Goal: Task Accomplishment & Management: Use online tool/utility

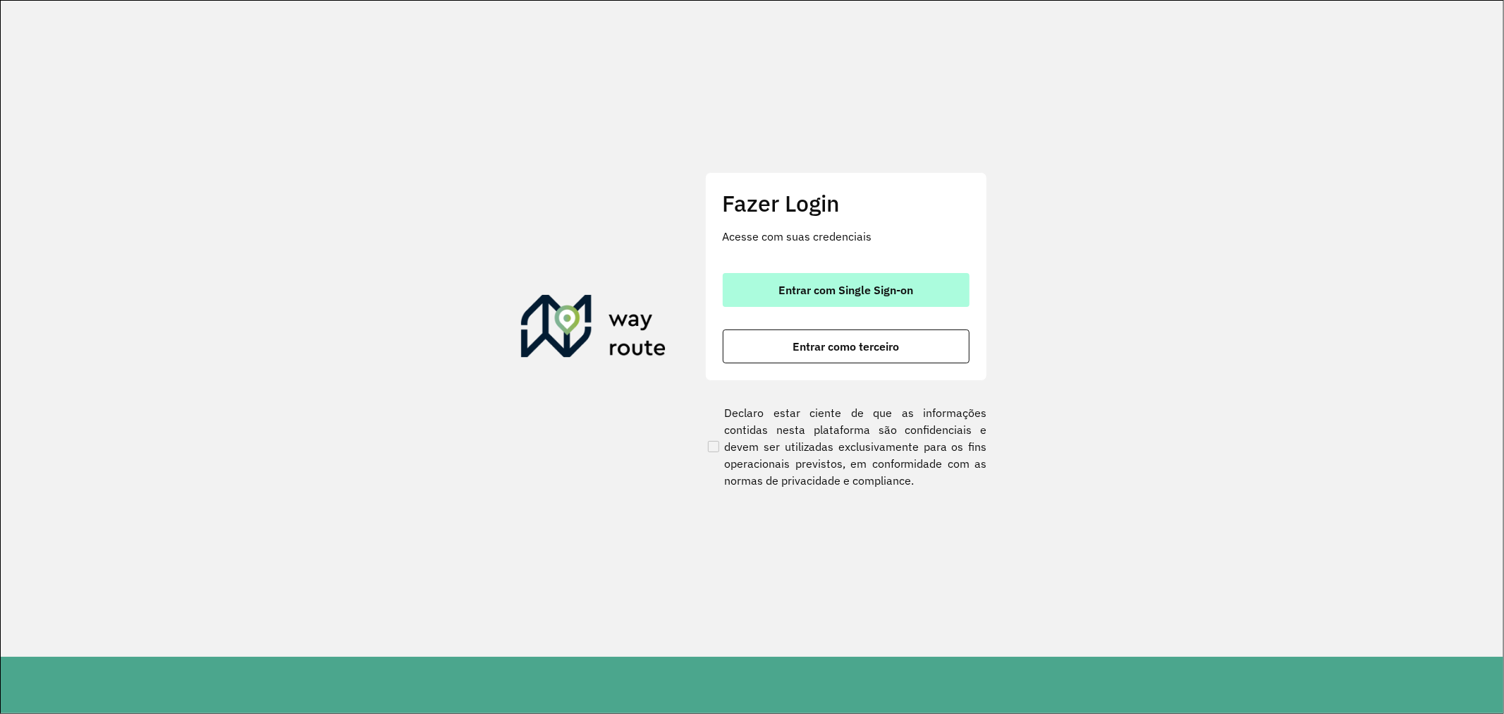
click at [836, 279] on button "Entrar com Single Sign-on" at bounding box center [846, 290] width 247 height 34
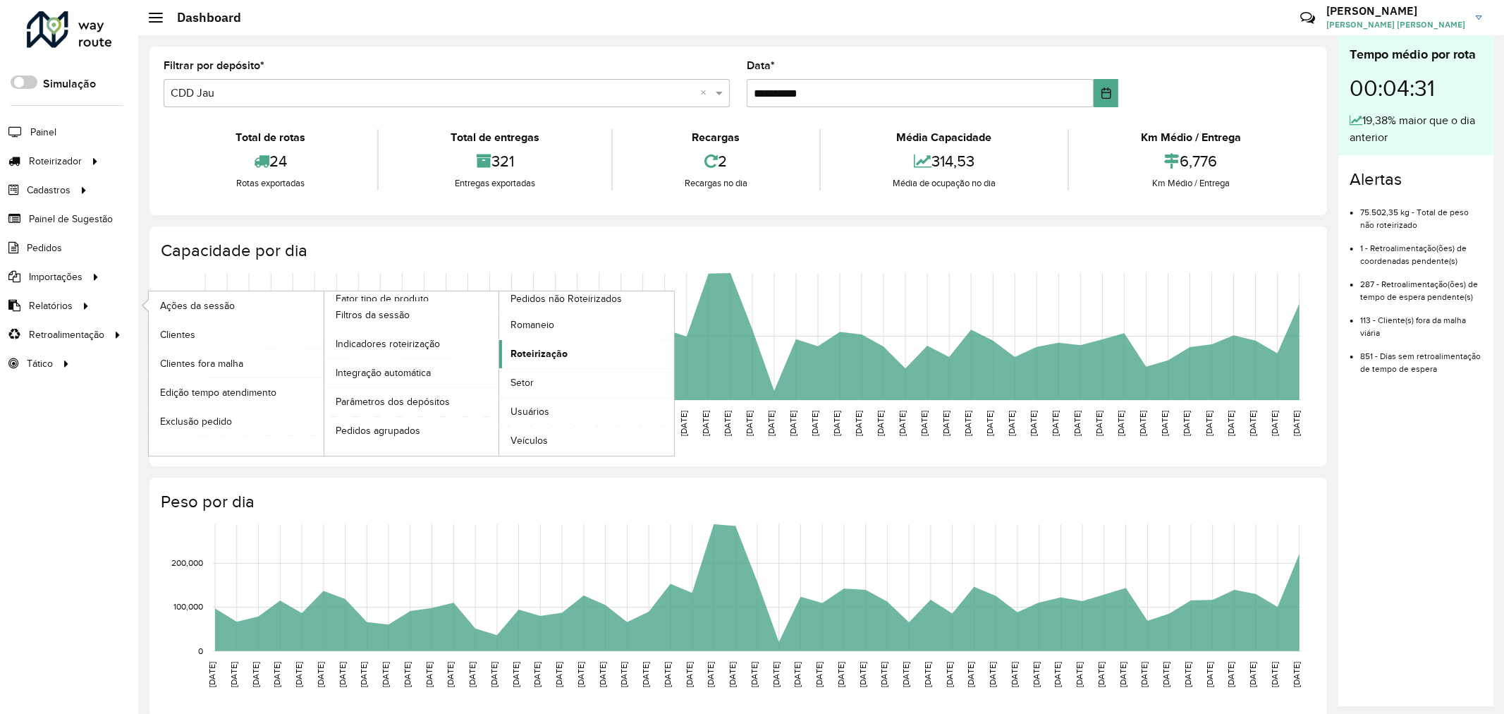
click at [554, 353] on span "Roteirização" at bounding box center [539, 353] width 57 height 15
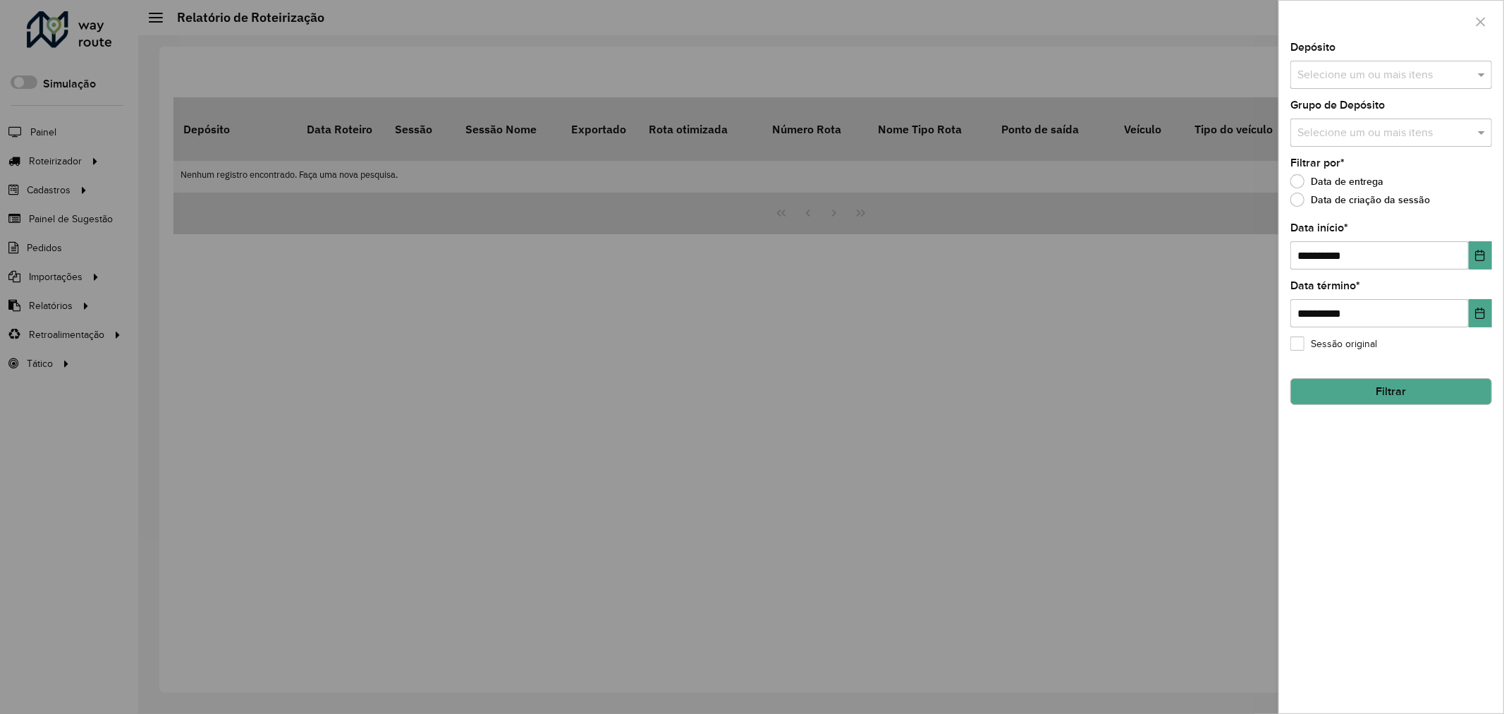
click at [649, 259] on div at bounding box center [752, 357] width 1504 height 714
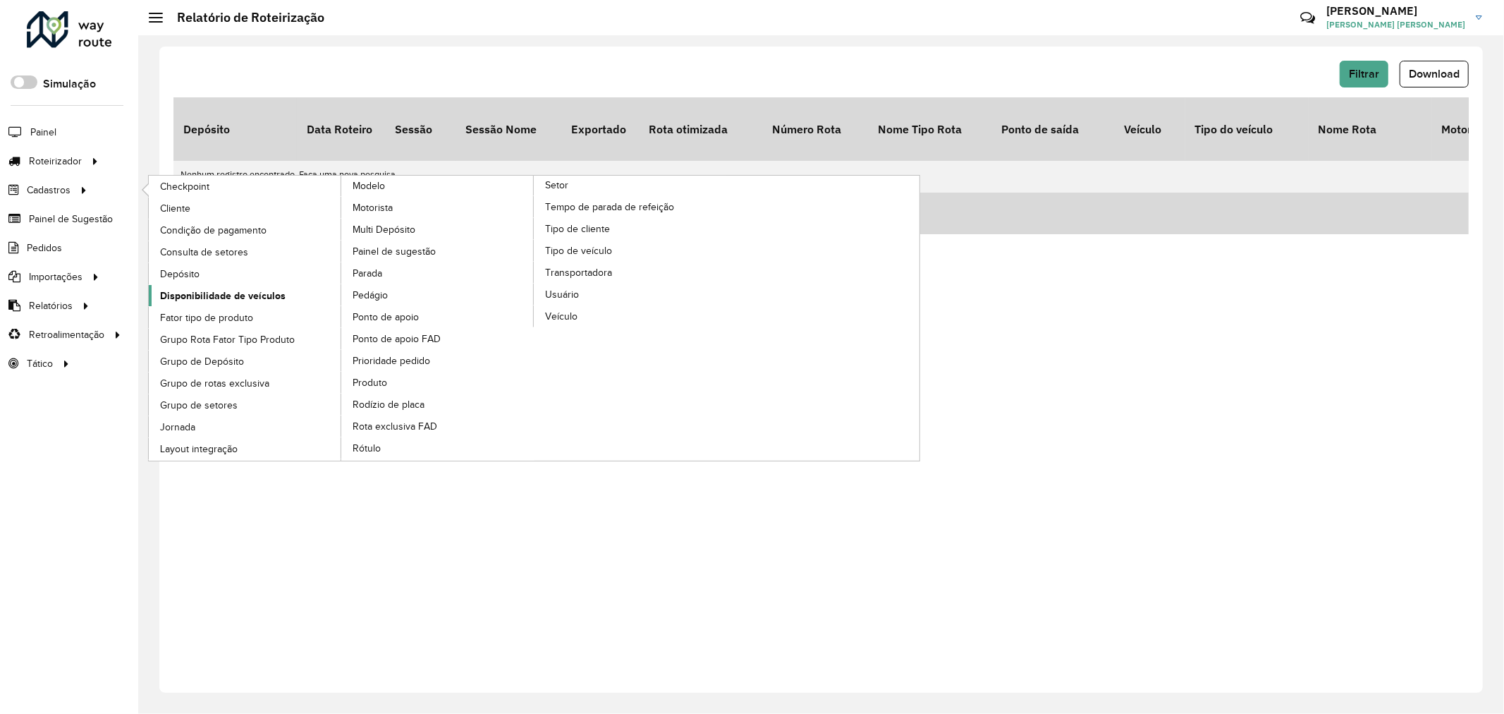
click at [233, 293] on span "Disponibilidade de veículos" at bounding box center [223, 295] width 126 height 15
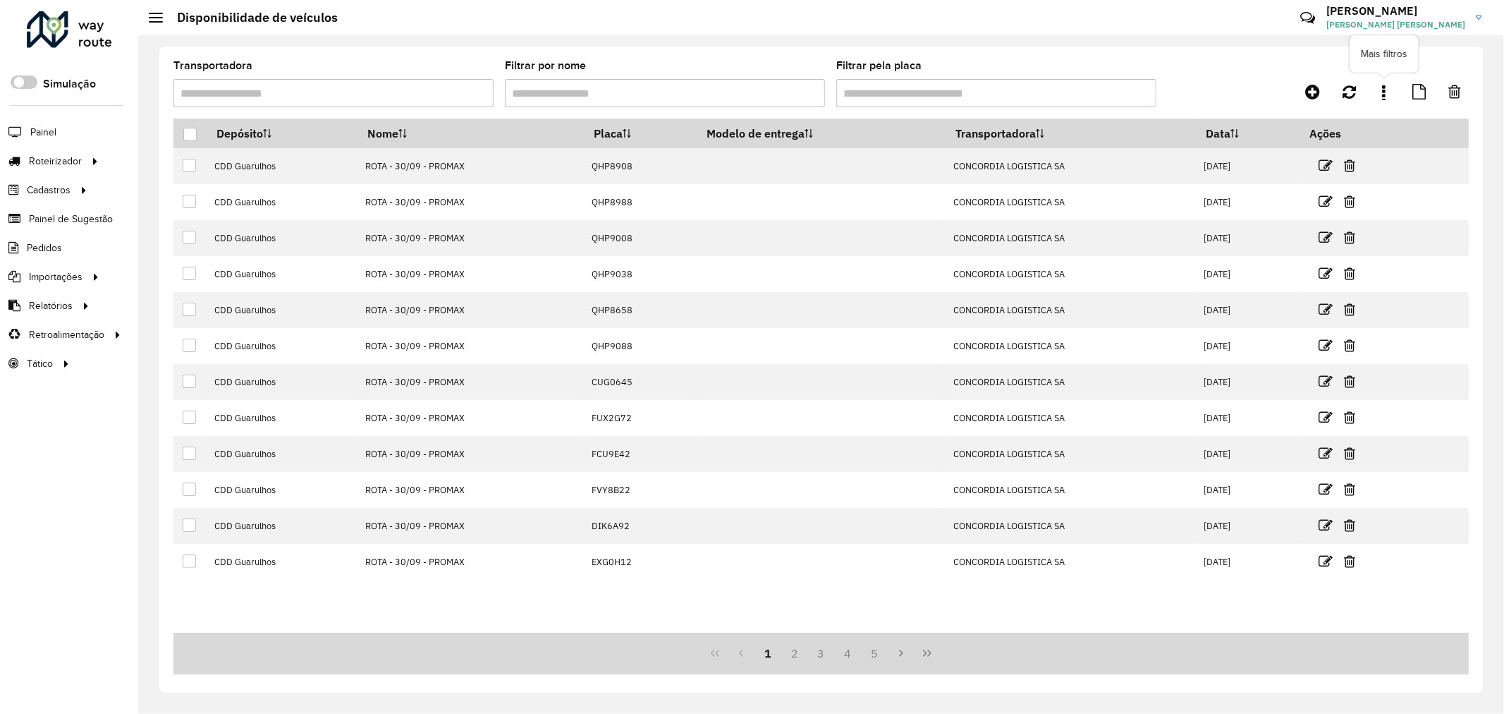
click at [1390, 92] on link at bounding box center [1384, 91] width 28 height 25
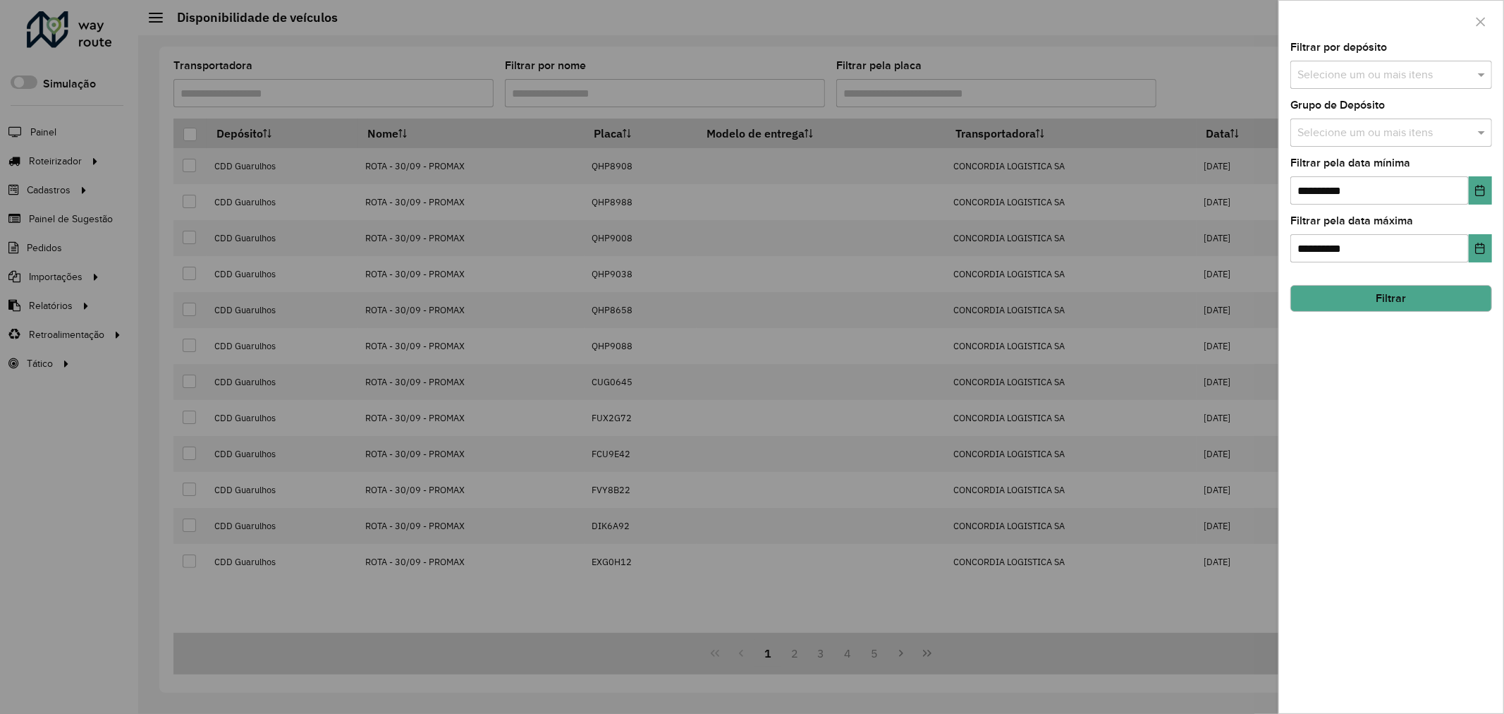
click at [1387, 139] on input "text" at bounding box center [1384, 133] width 181 height 17
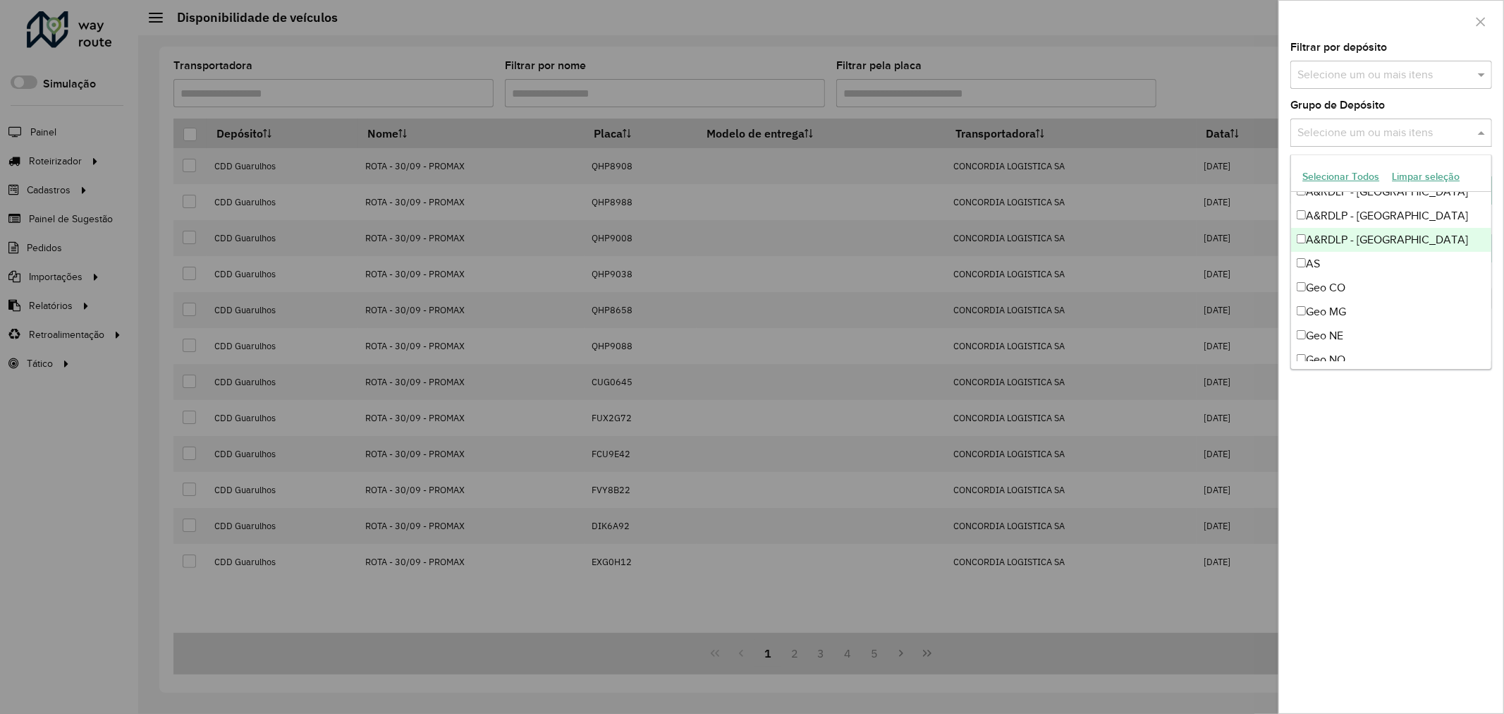
scroll to position [157, 0]
click at [1352, 219] on div "Geo MG" at bounding box center [1391, 215] width 200 height 24
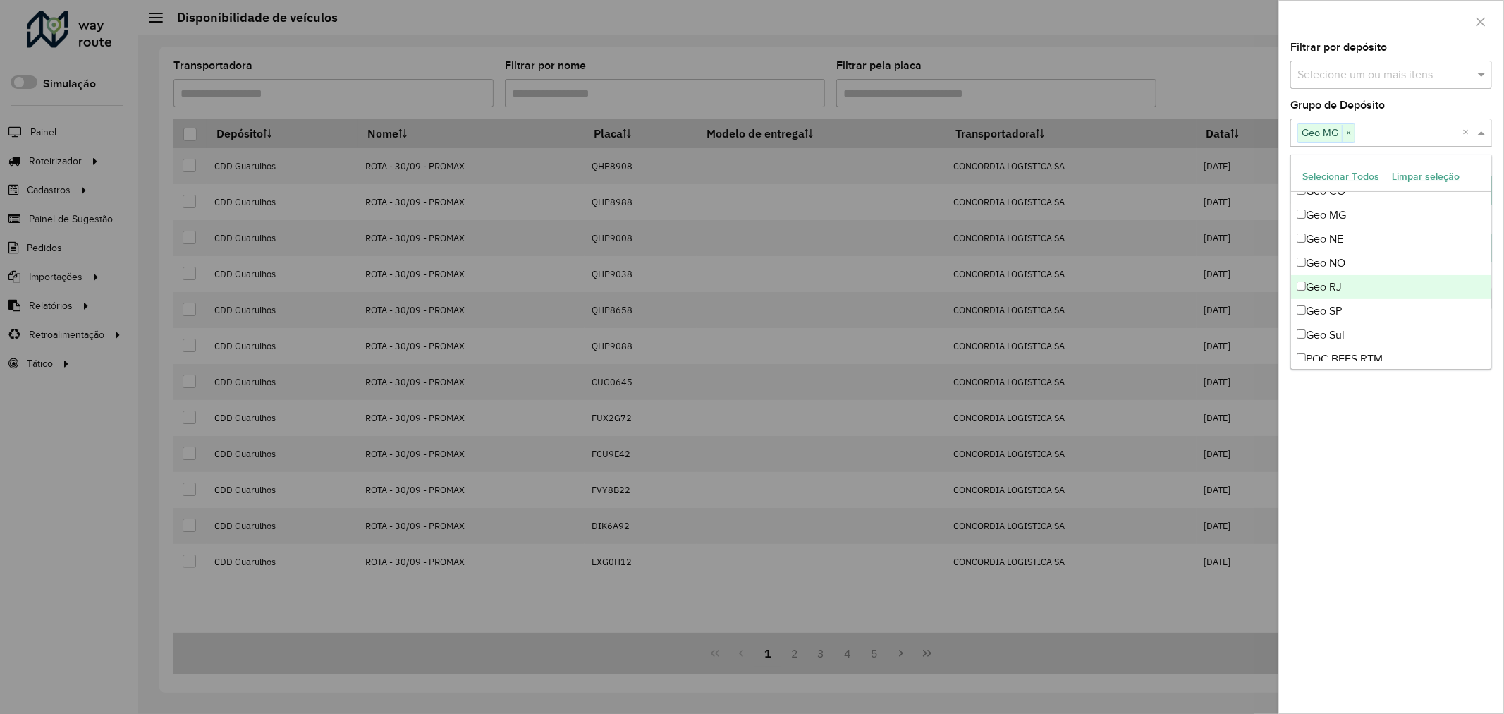
click at [1362, 281] on div "Geo RJ" at bounding box center [1391, 287] width 200 height 24
click at [1358, 308] on div "Geo SP" at bounding box center [1391, 311] width 200 height 24
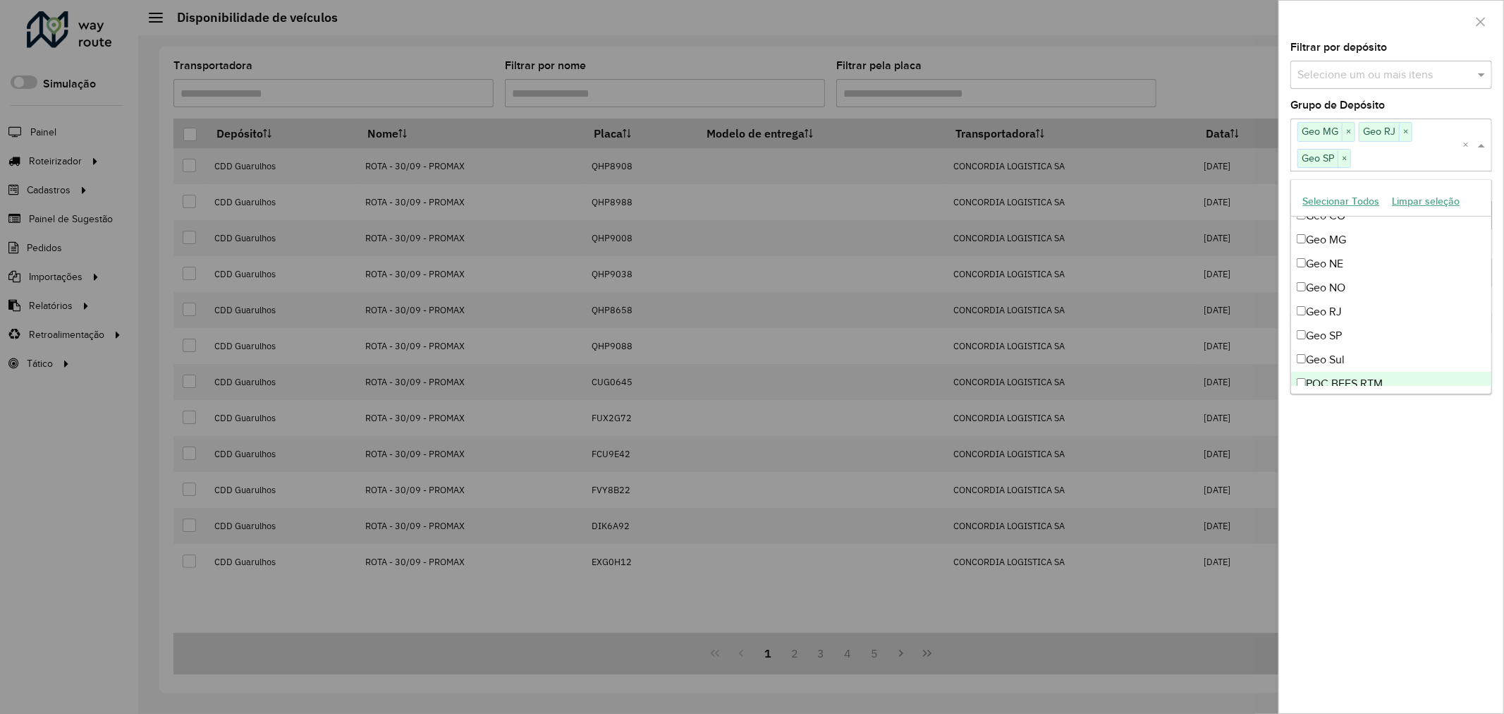
click at [1377, 469] on div "**********" at bounding box center [1391, 377] width 224 height 671
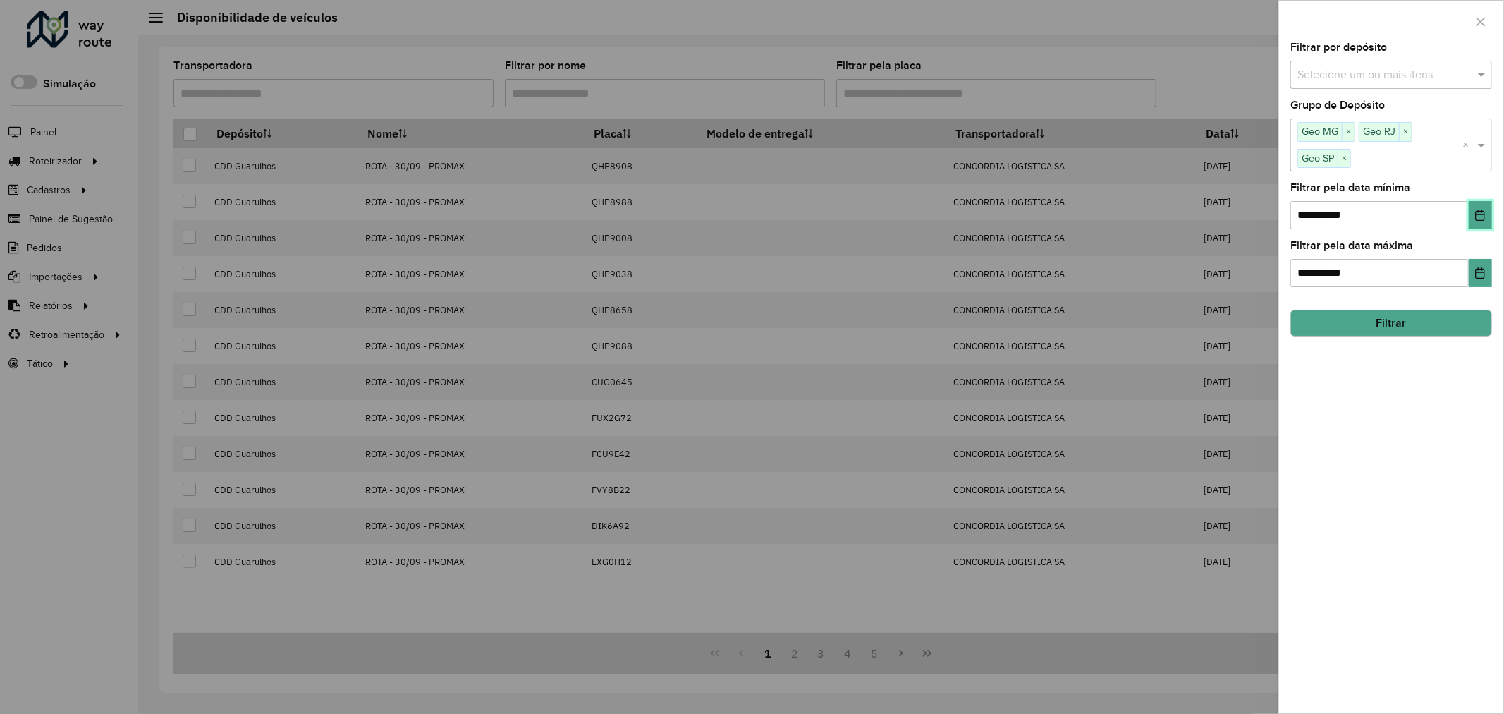
click at [1478, 208] on button "Choose Date" at bounding box center [1480, 215] width 23 height 28
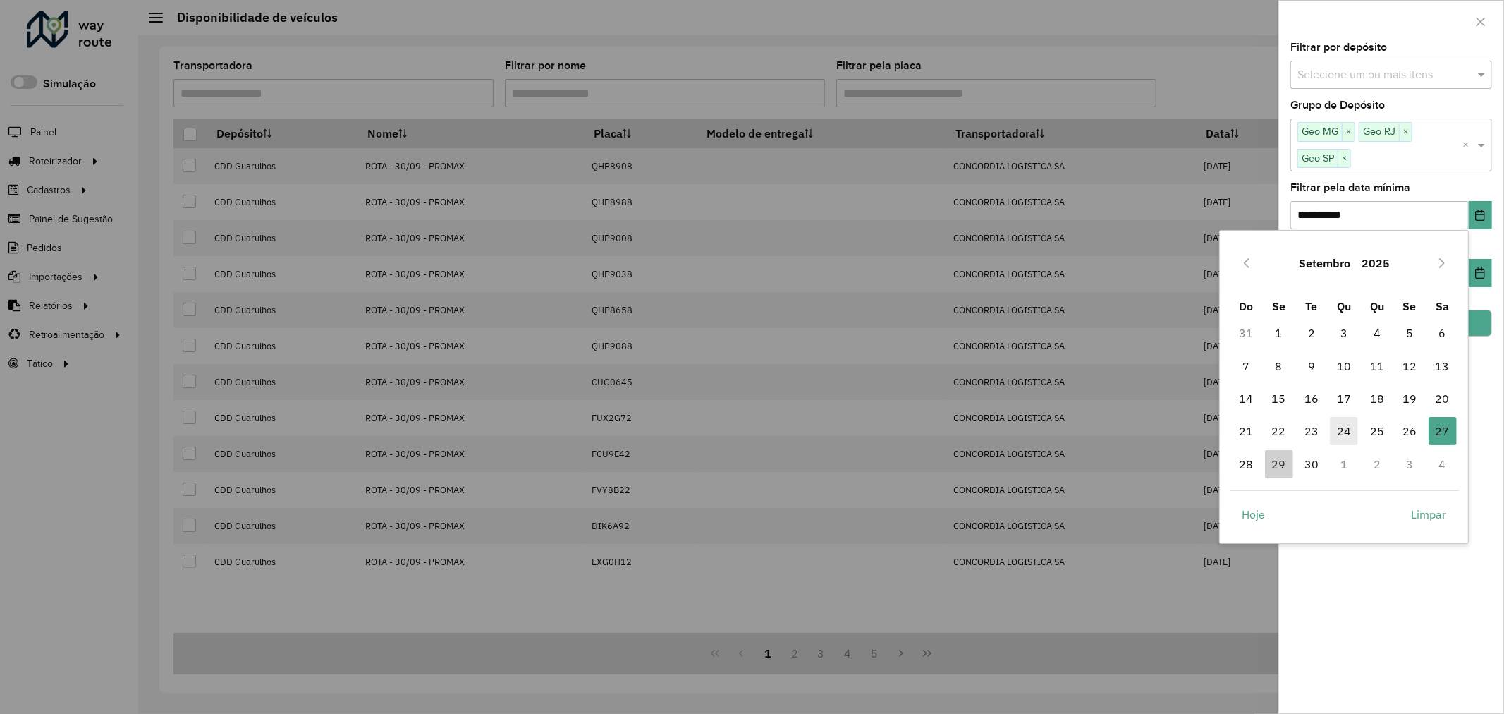
click at [1351, 432] on span "24" at bounding box center [1344, 431] width 28 height 28
type input "**********"
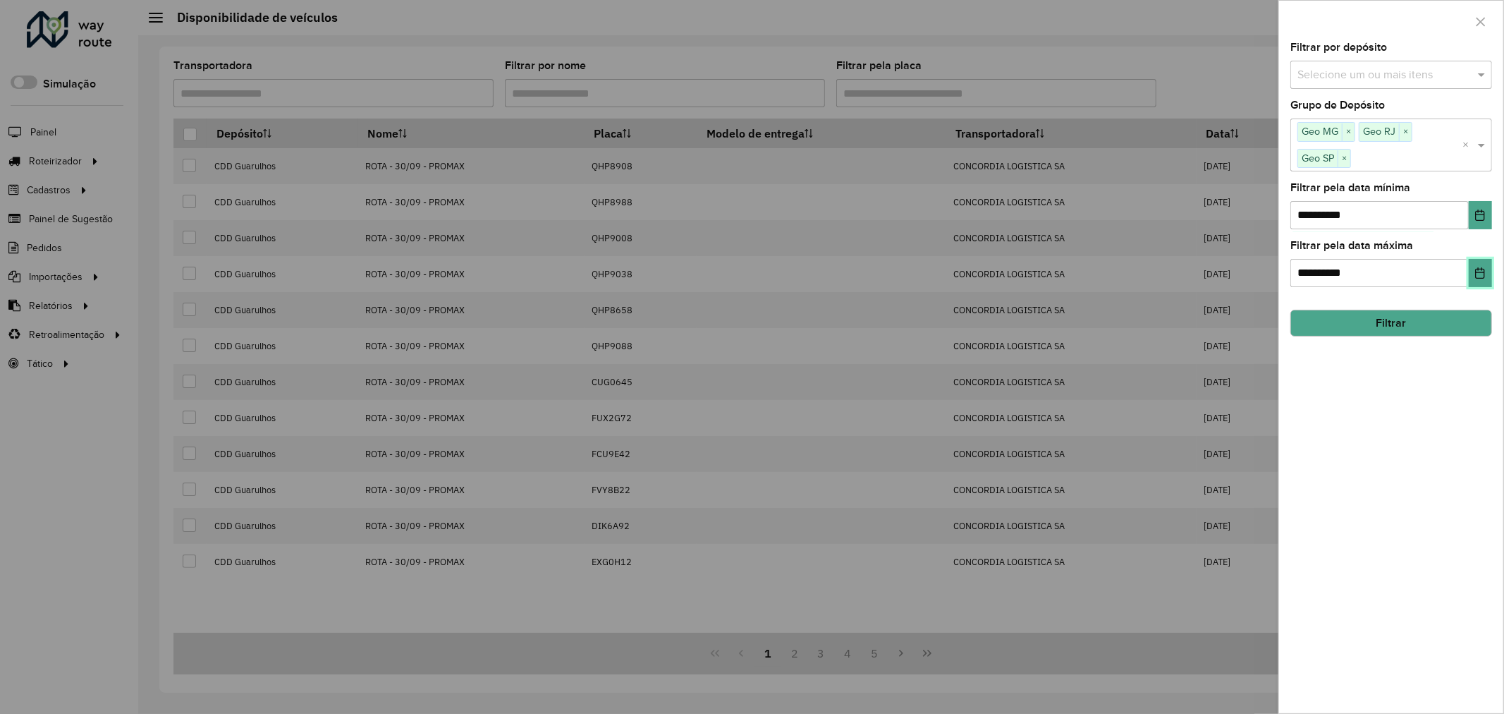
click at [1484, 276] on icon "Choose Date" at bounding box center [1480, 272] width 11 height 11
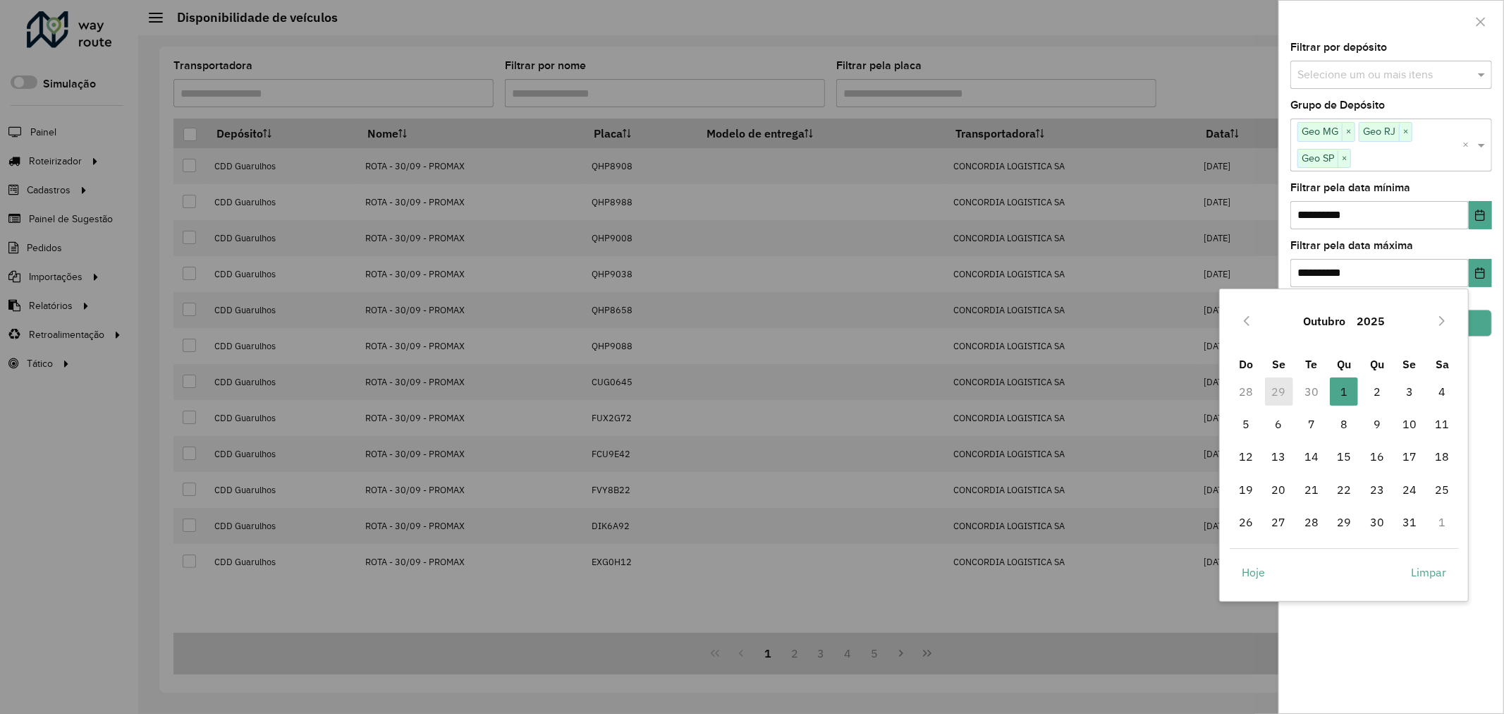
drag, startPoint x: 1284, startPoint y: 390, endPoint x: 1296, endPoint y: 350, distance: 42.2
click at [1285, 389] on td "29" at bounding box center [1279, 391] width 32 height 32
click at [1249, 316] on icon "Previous Month" at bounding box center [1247, 321] width 6 height 10
click at [1281, 530] on span "29" at bounding box center [1279, 522] width 28 height 28
type input "**********"
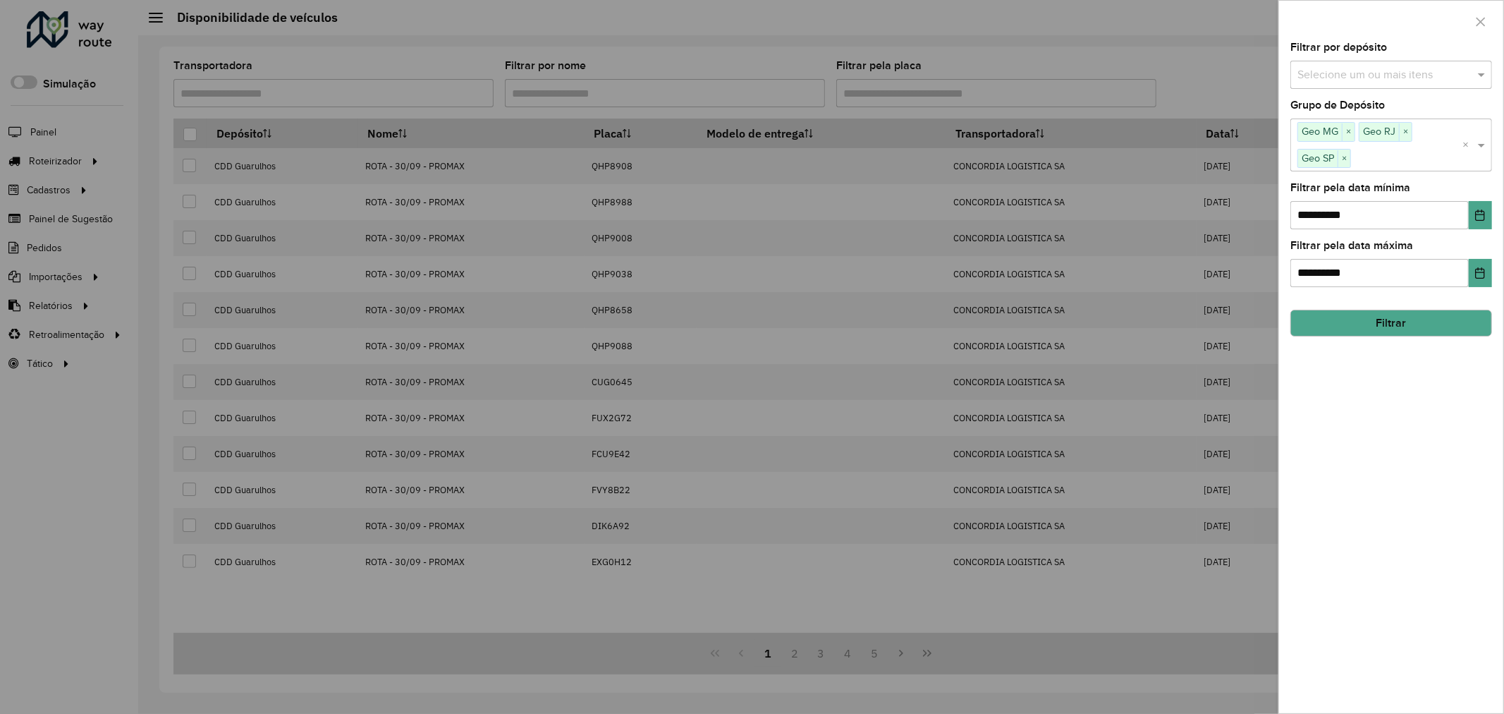
click at [1423, 327] on button "Filtrar" at bounding box center [1392, 323] width 202 height 27
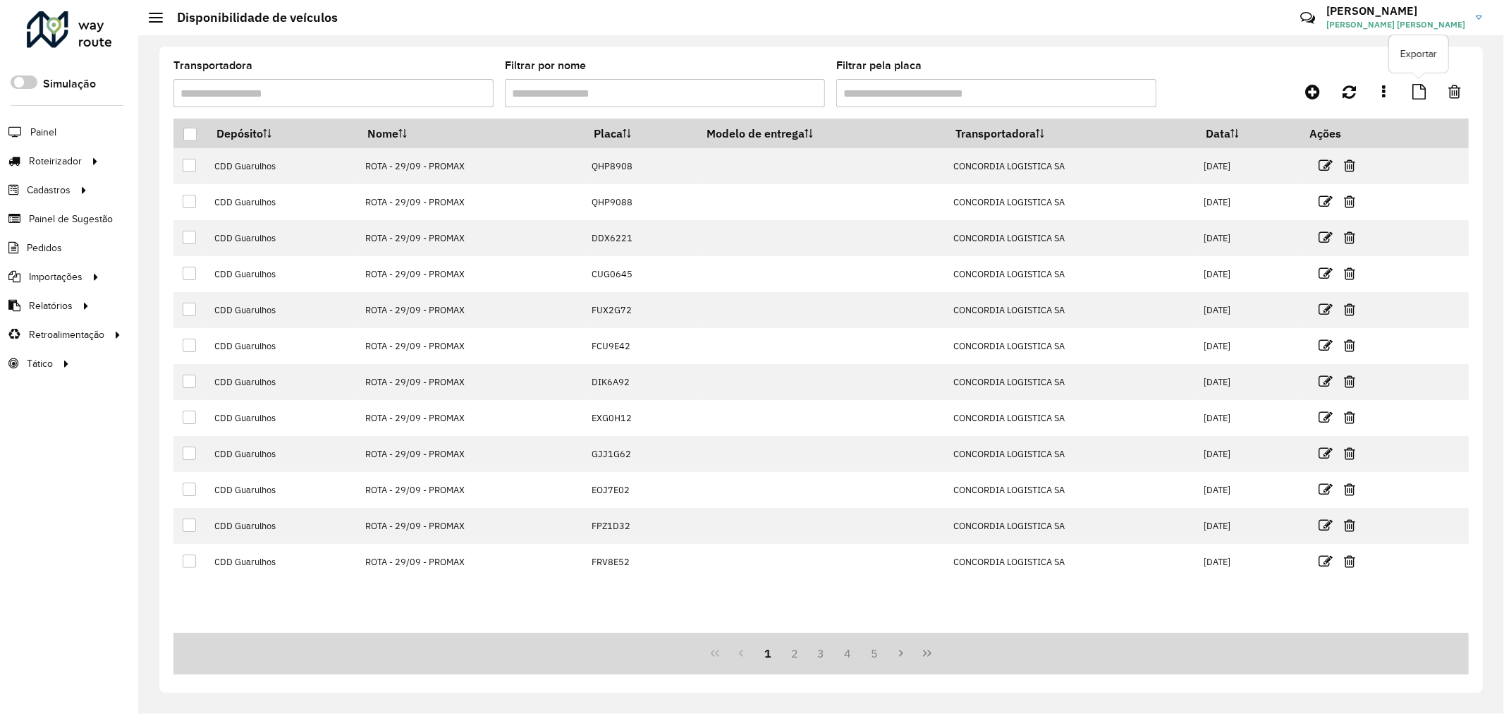
click at [1413, 95] on icon at bounding box center [1419, 92] width 13 height 16
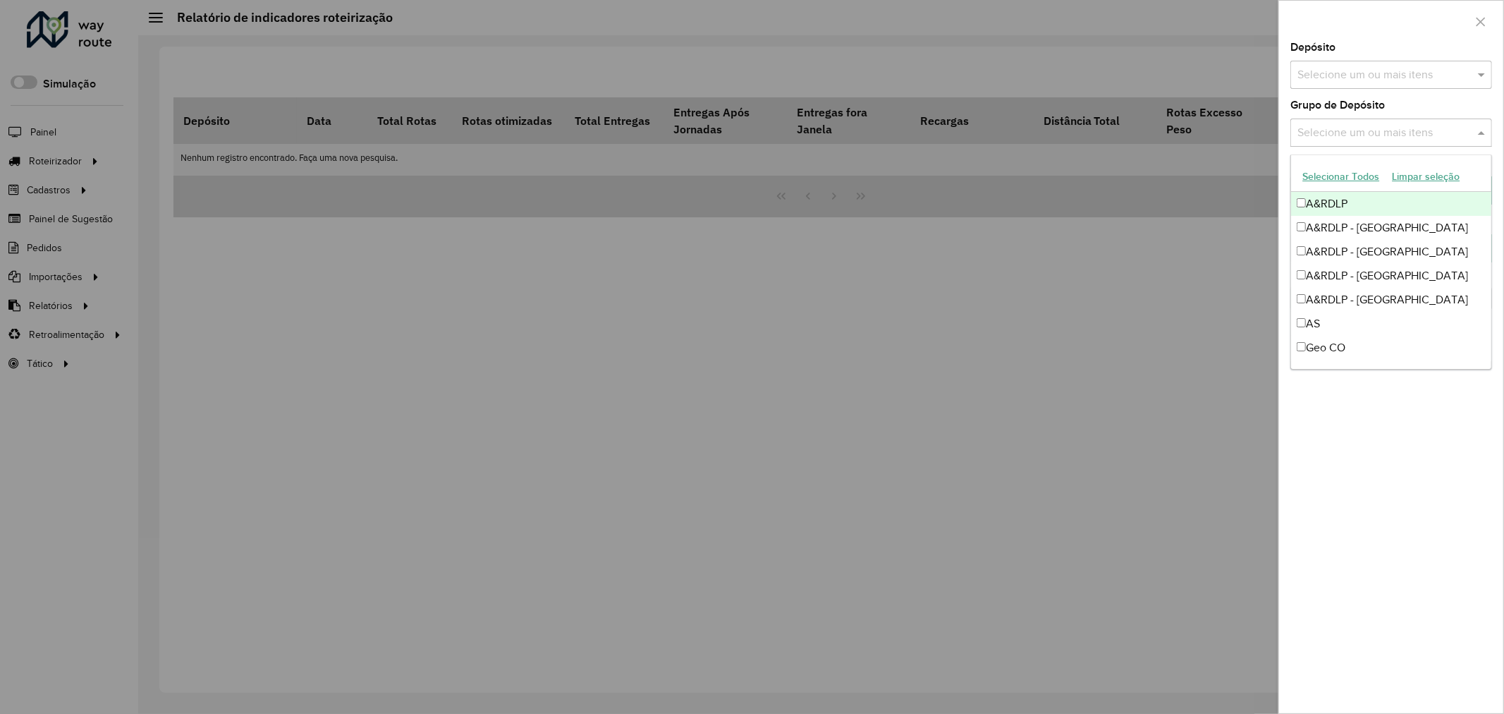
click at [1411, 121] on div "Selecione um ou mais itens" at bounding box center [1392, 132] width 202 height 28
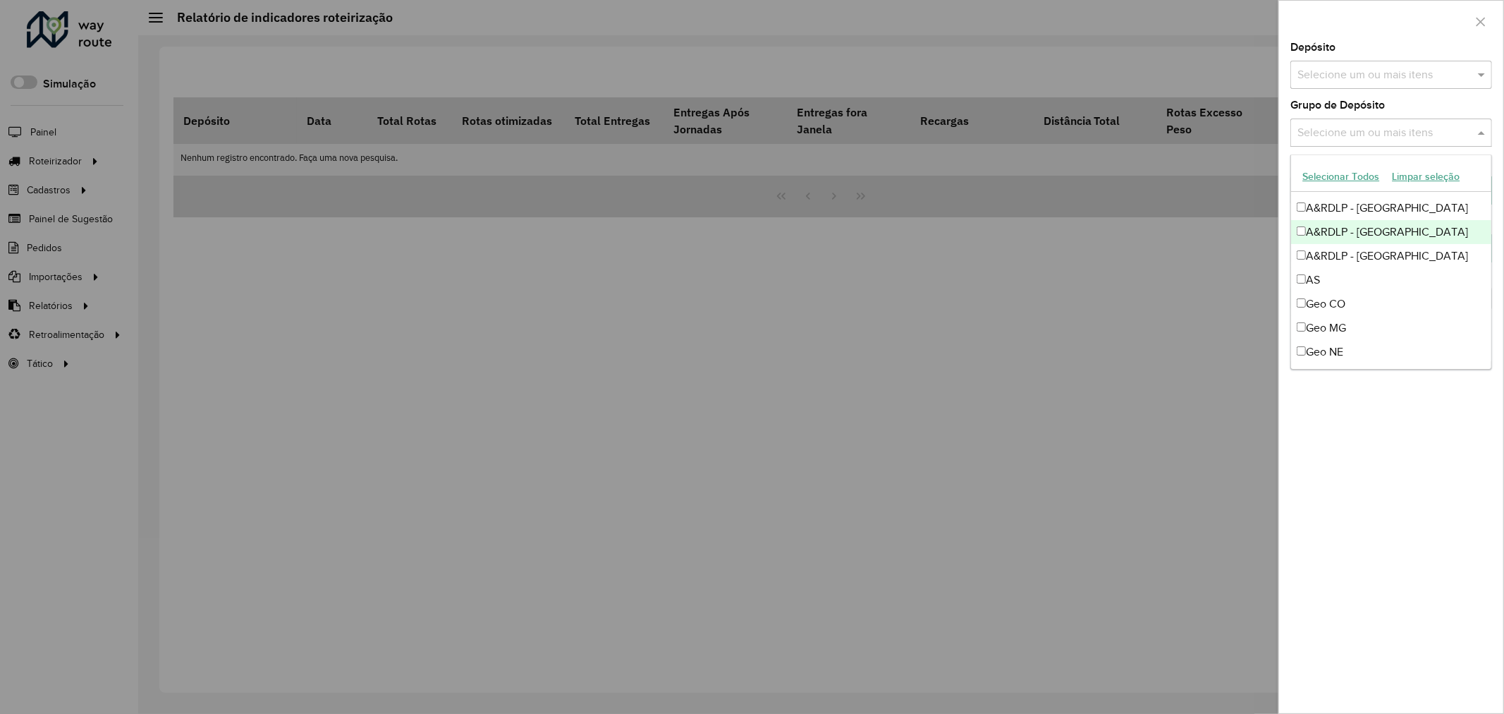
scroll to position [157, 0]
click at [1351, 231] on div "Geo NE" at bounding box center [1391, 239] width 200 height 24
click at [1351, 219] on div "Geo MG" at bounding box center [1391, 215] width 200 height 24
drag, startPoint x: 1356, startPoint y: 238, endPoint x: 1355, endPoint y: 285, distance: 46.6
click at [1356, 241] on div "Geo NE" at bounding box center [1391, 239] width 200 height 24
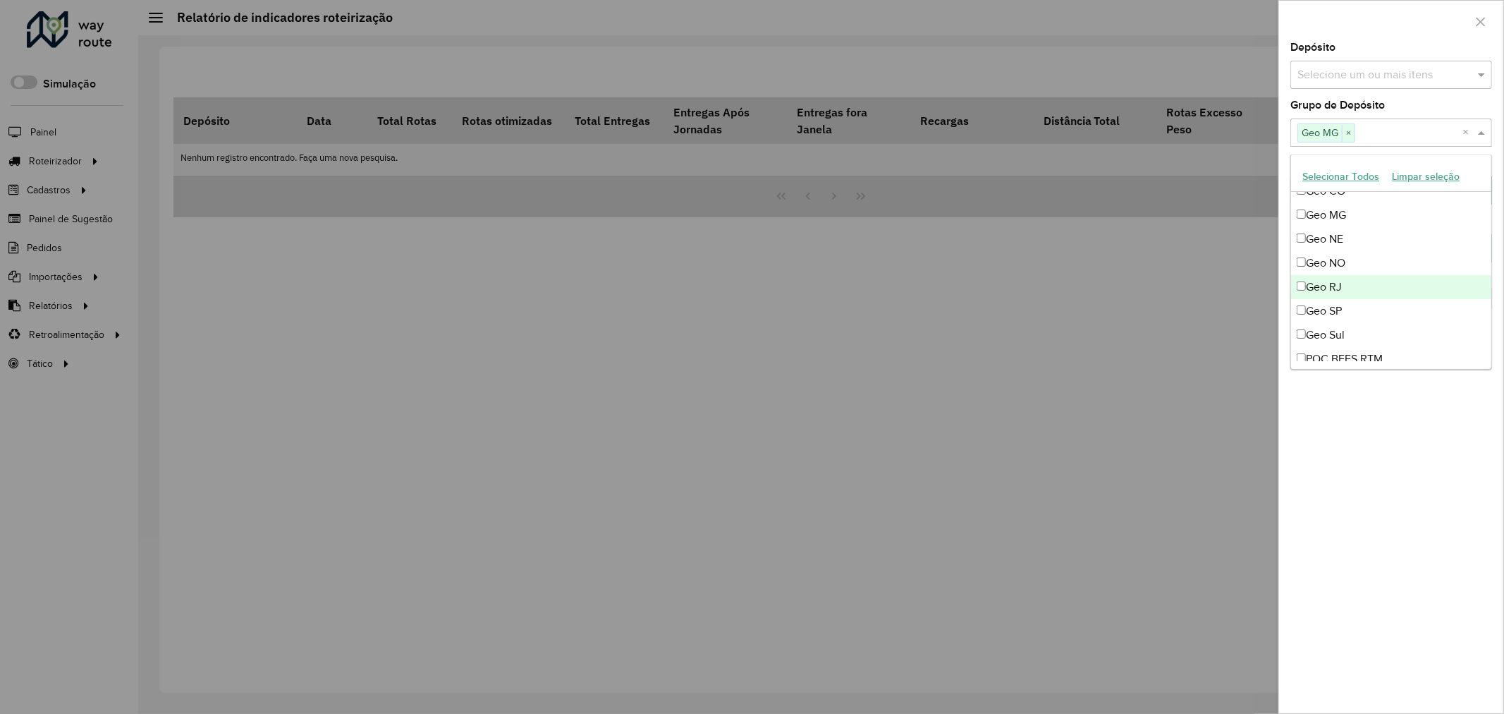
drag, startPoint x: 1355, startPoint y: 284, endPoint x: 1350, endPoint y: 313, distance: 30.0
click at [1355, 284] on div "Geo RJ" at bounding box center [1391, 287] width 200 height 24
click at [1350, 313] on div "Geo SP" at bounding box center [1391, 311] width 200 height 24
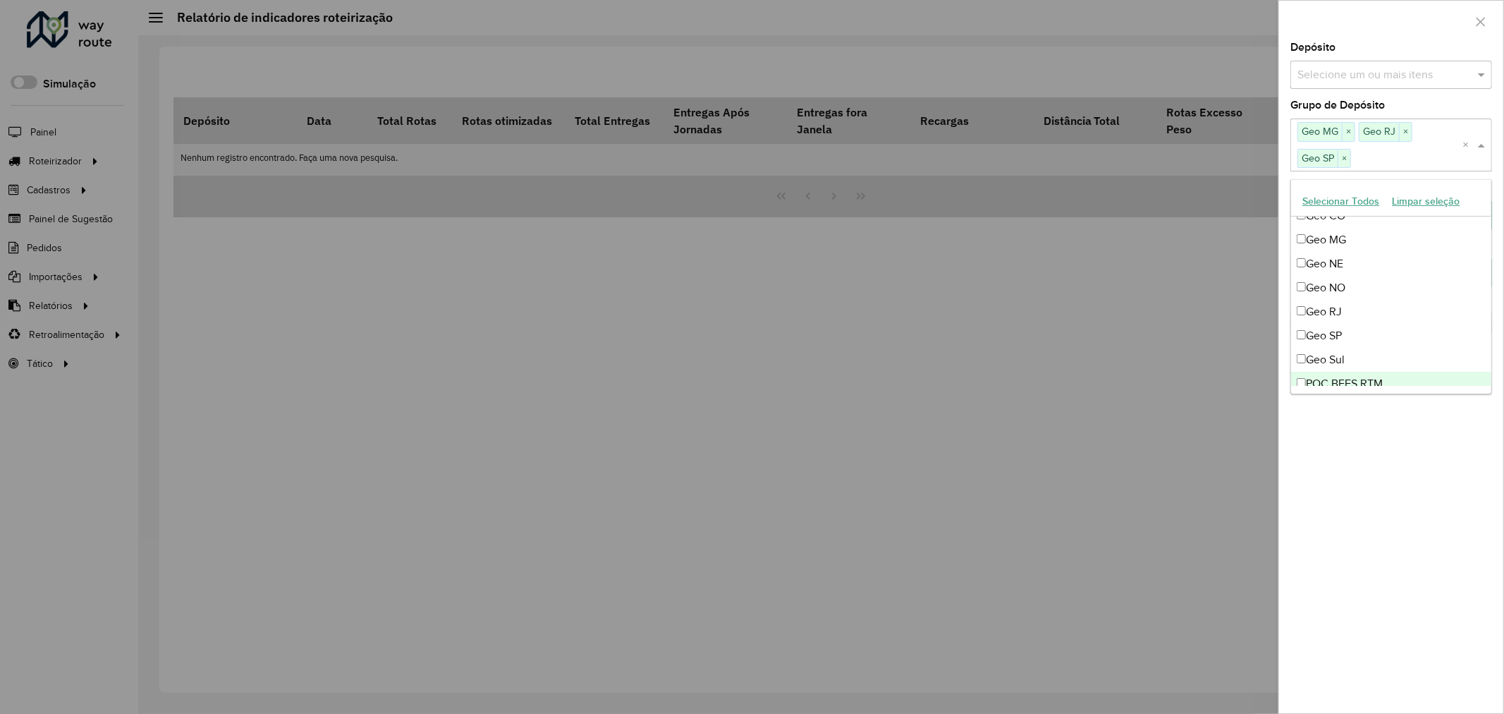
drag, startPoint x: 1392, startPoint y: 443, endPoint x: 1395, endPoint y: 434, distance: 9.8
click at [1392, 443] on div "**********" at bounding box center [1391, 377] width 224 height 671
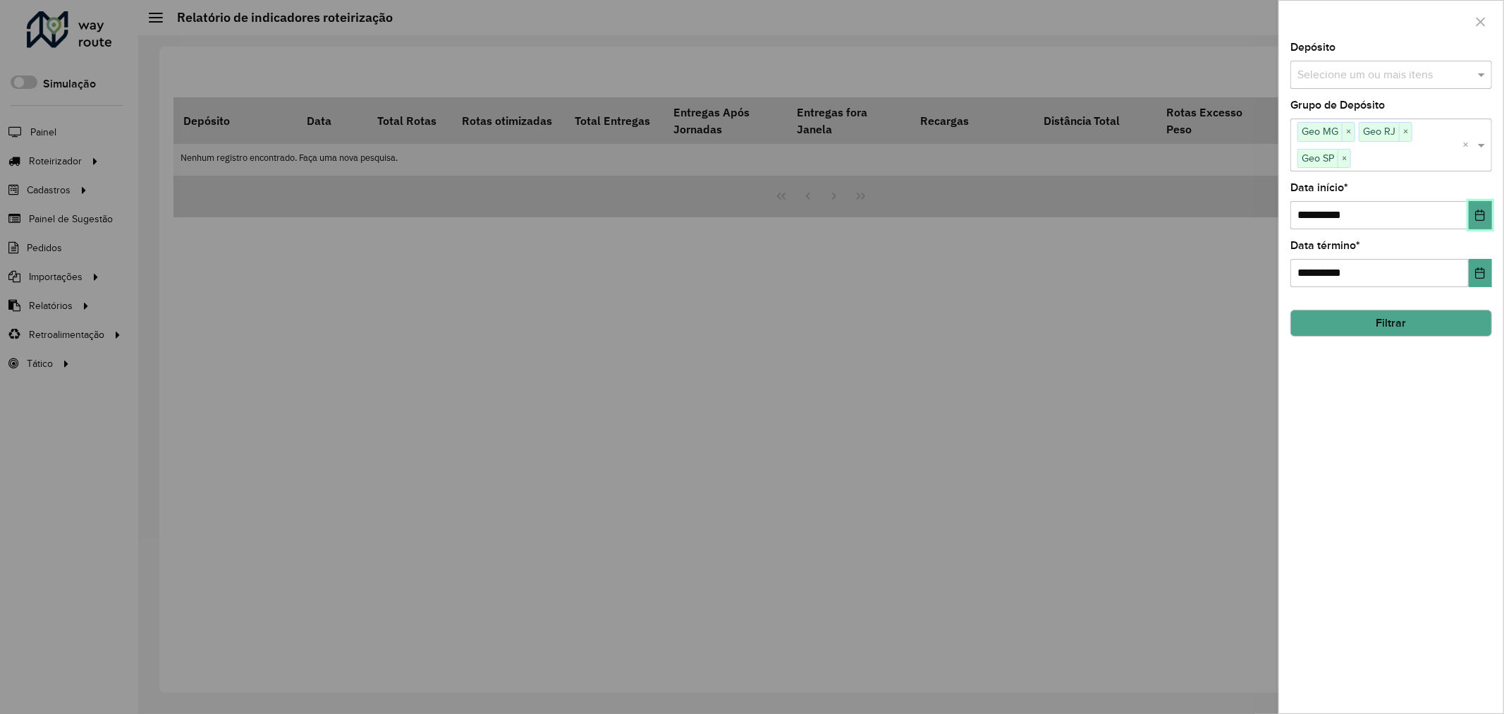
click at [1471, 209] on button "Choose Date" at bounding box center [1480, 215] width 23 height 28
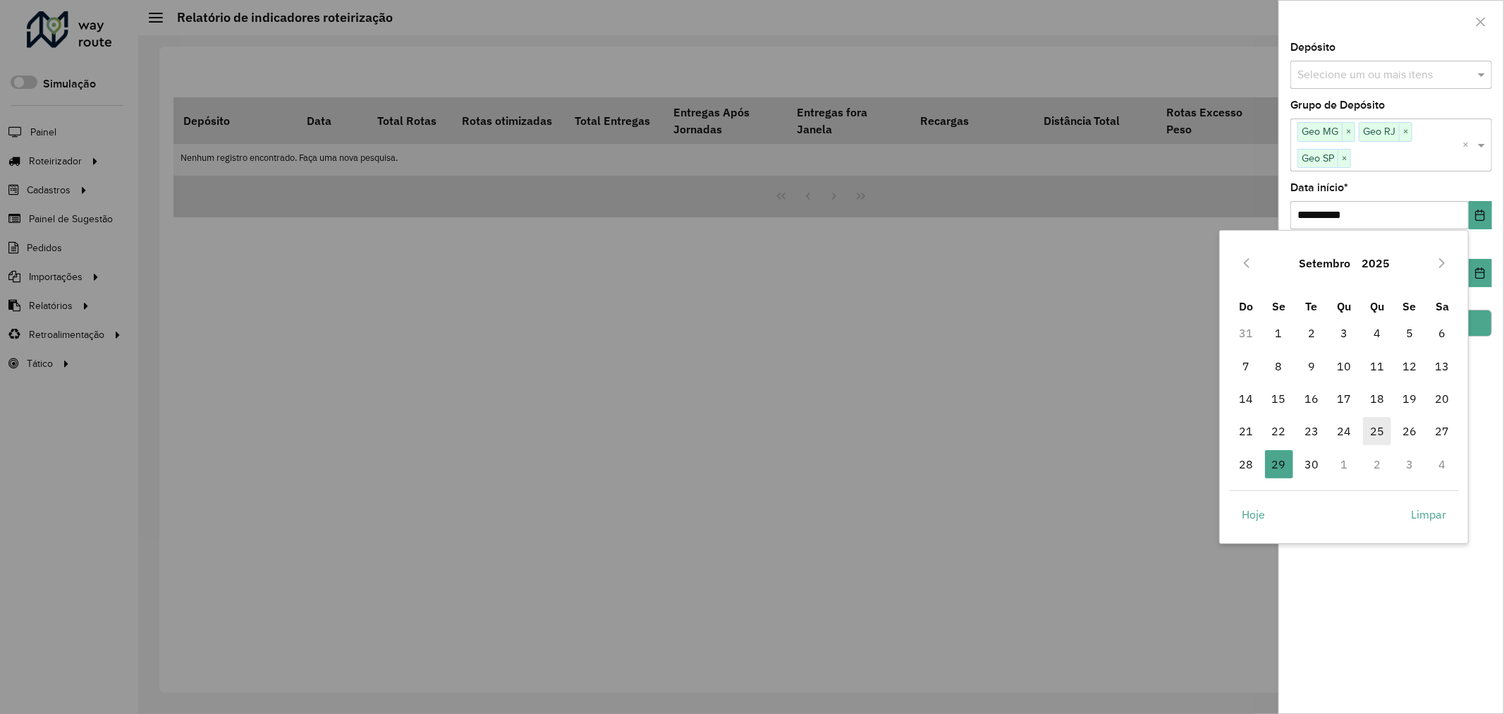
click at [1381, 427] on span "25" at bounding box center [1377, 431] width 28 height 28
type input "**********"
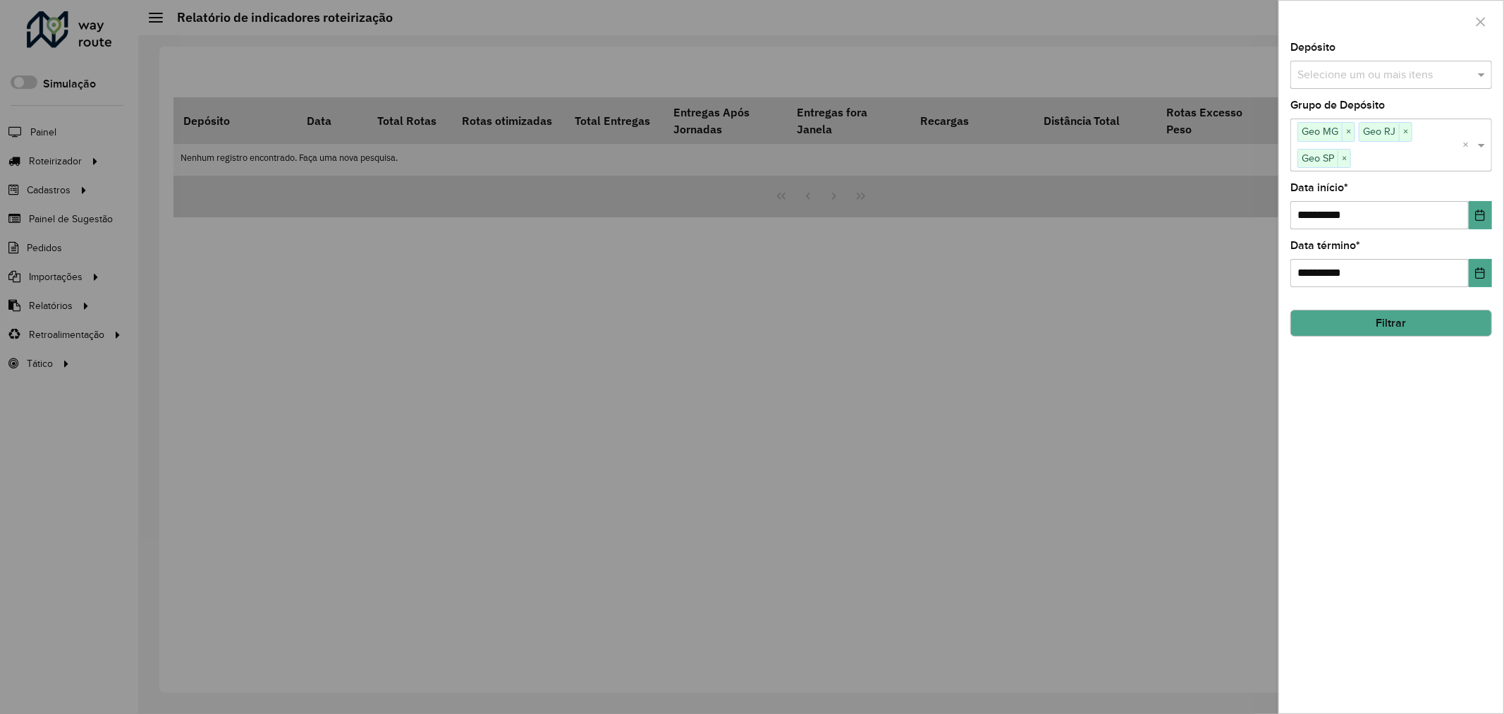
click at [1451, 322] on button "Filtrar" at bounding box center [1392, 323] width 202 height 27
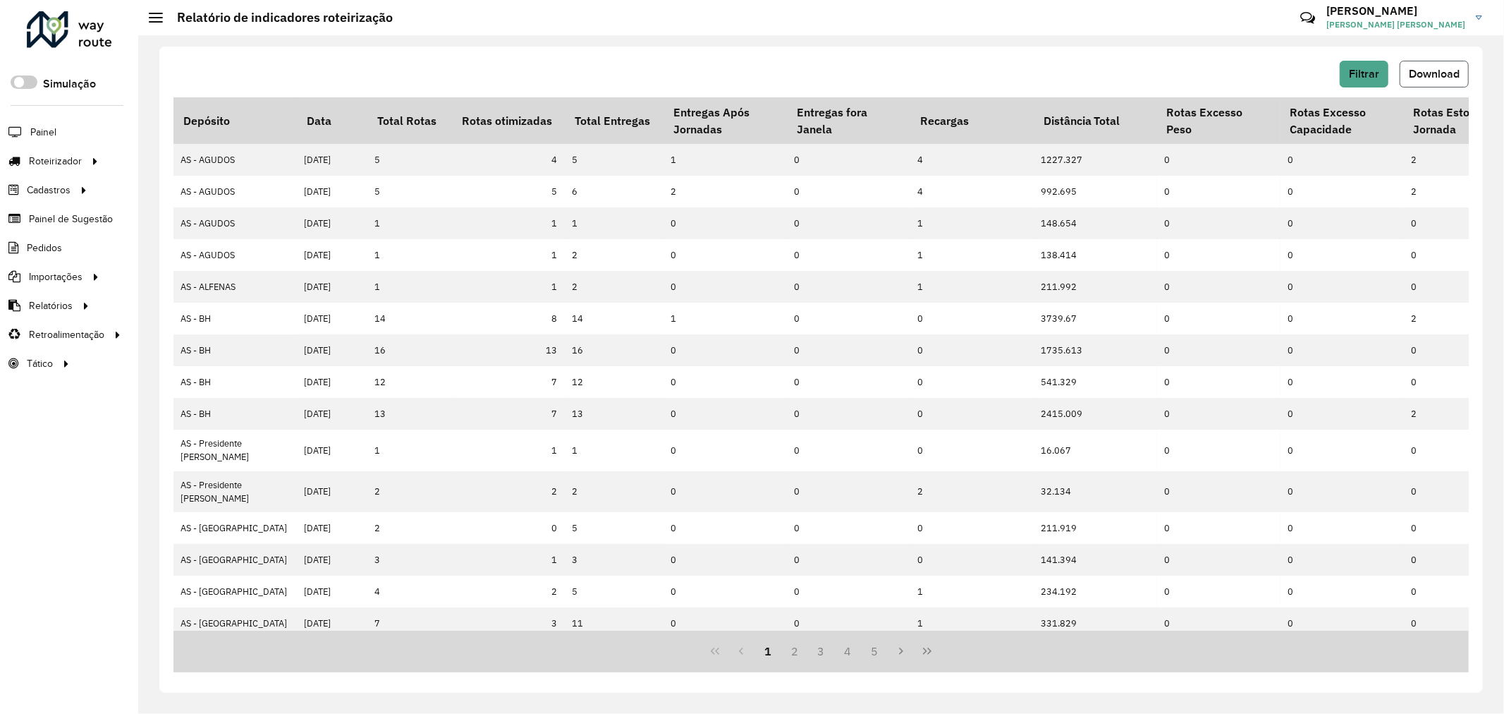
click at [1428, 72] on span "Download" at bounding box center [1434, 74] width 51 height 12
